Goal: Task Accomplishment & Management: Use online tool/utility

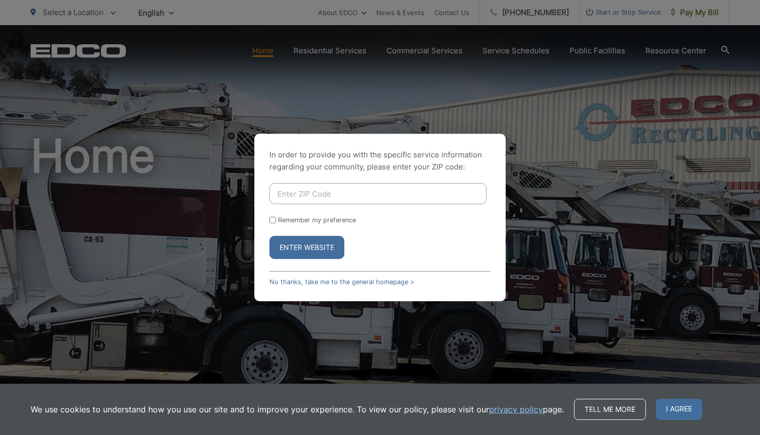
click at [303, 194] on input "Enter ZIP Code" at bounding box center [377, 193] width 217 height 21
type input "92027"
click at [307, 247] on button "Enter Website" at bounding box center [306, 247] width 75 height 23
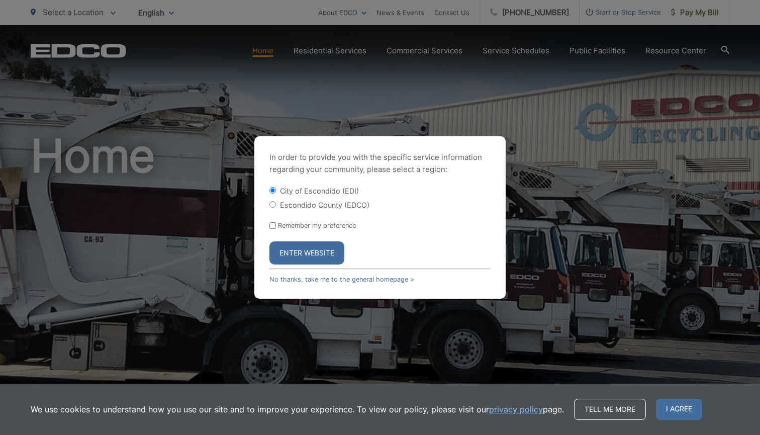
click at [300, 201] on label "Escondido County (EDCO)" at bounding box center [324, 205] width 89 height 9
click at [276, 201] on input "Escondido County (EDCO)" at bounding box center [272, 204] width 7 height 7
radio input "true"
click at [296, 254] on button "Enter Website" at bounding box center [306, 252] width 75 height 23
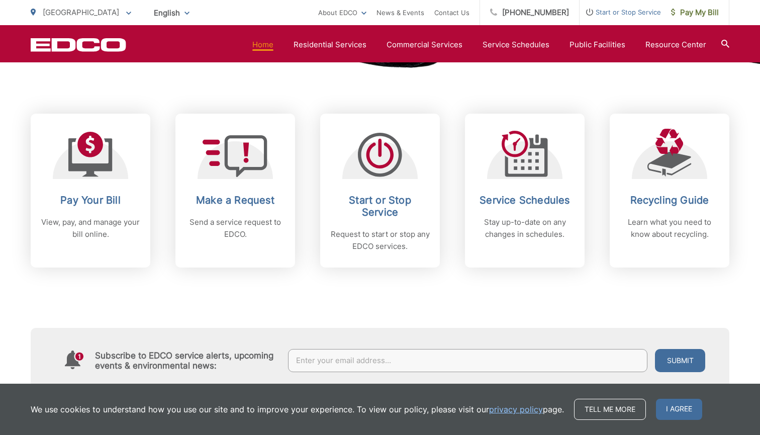
scroll to position [382, 0]
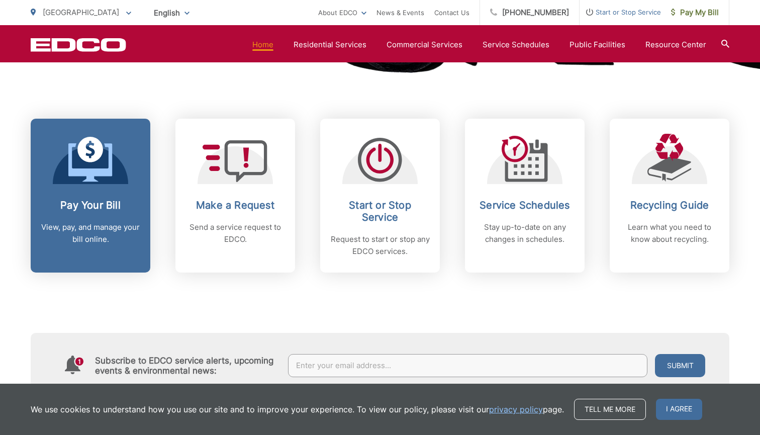
click at [99, 208] on h2 "Pay Your Bill" at bounding box center [91, 205] width 100 height 12
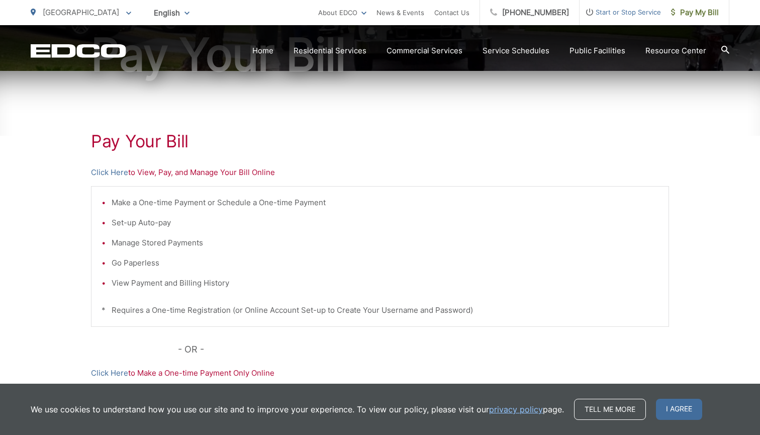
scroll to position [124, 0]
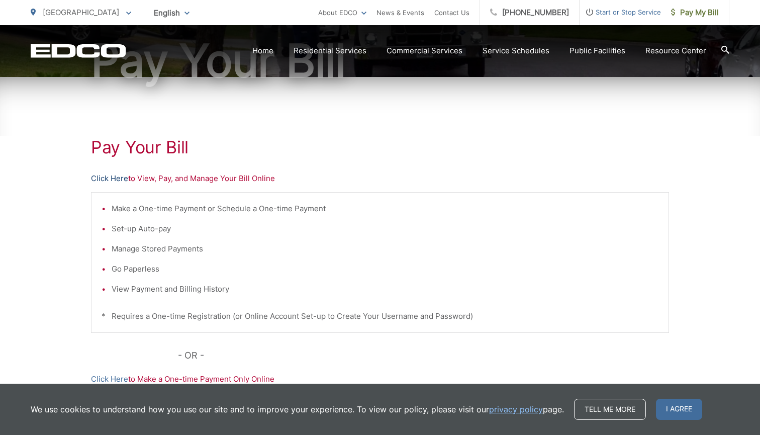
click at [112, 182] on link "Click Here" at bounding box center [109, 178] width 37 height 12
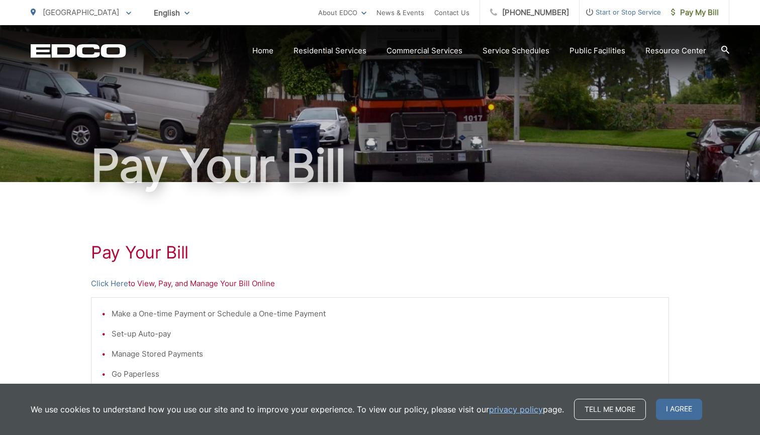
scroll to position [19, 0]
